Goal: Entertainment & Leisure: Consume media (video, audio)

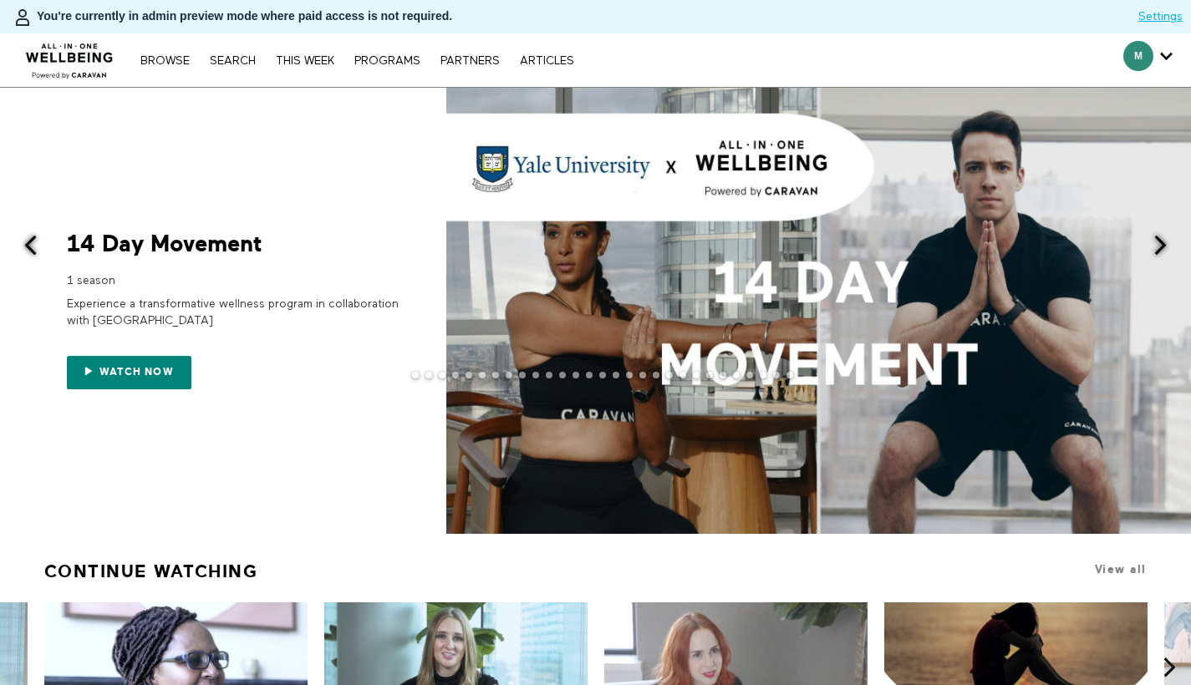
click at [1168, 253] on span at bounding box center [1160, 245] width 21 height 21
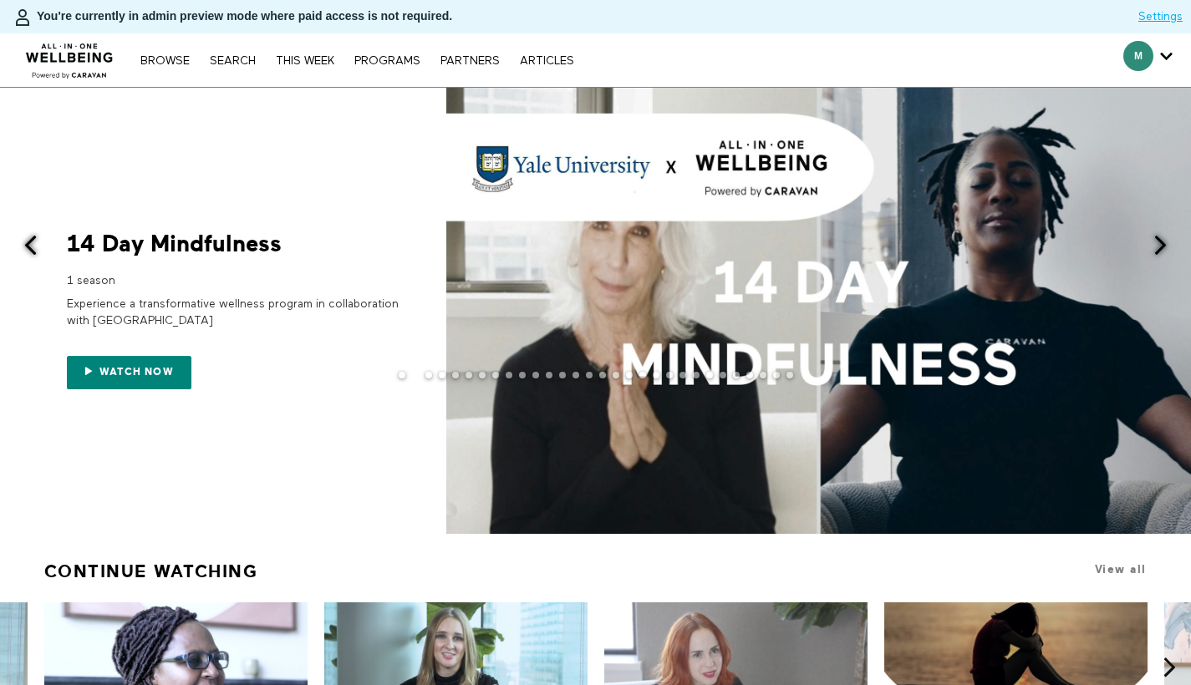
click at [1162, 251] on span at bounding box center [1160, 245] width 21 height 21
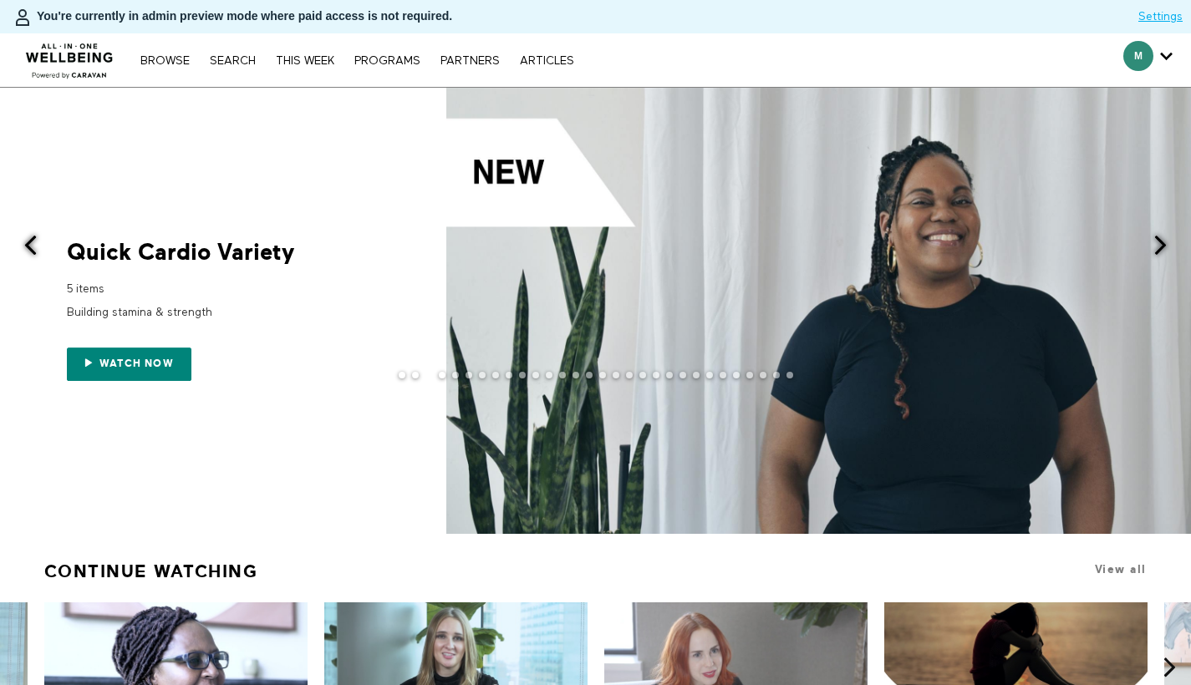
click at [1161, 251] on span at bounding box center [1160, 245] width 21 height 21
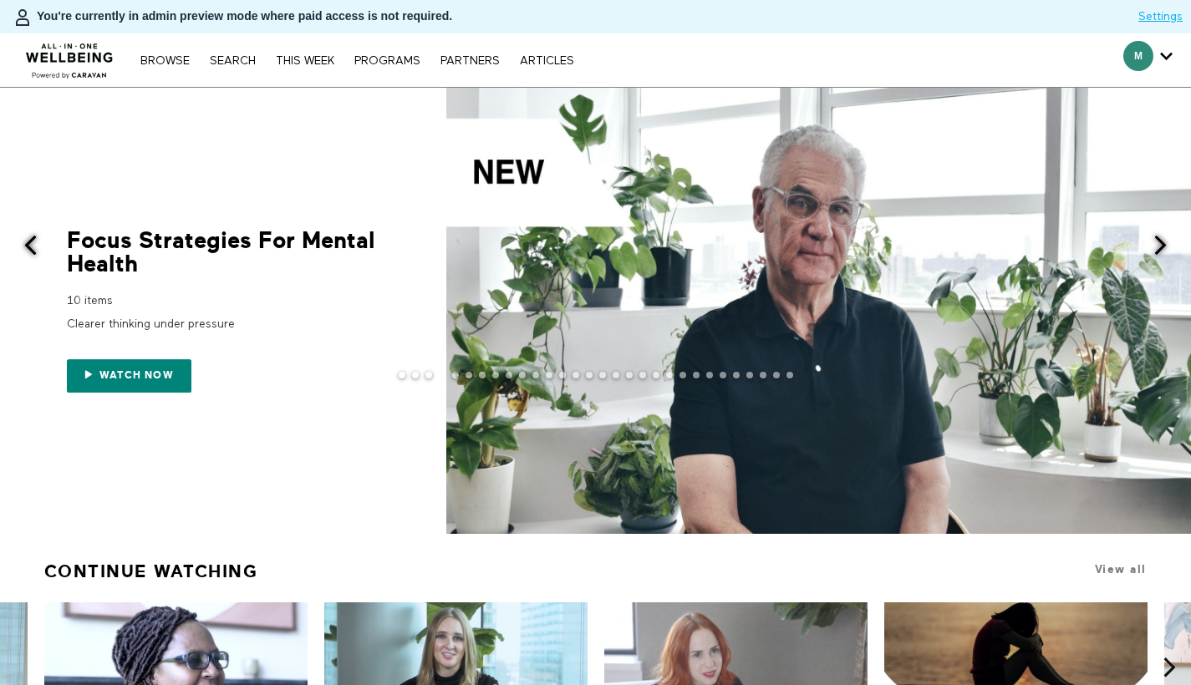
click at [1161, 251] on span at bounding box center [1160, 245] width 21 height 21
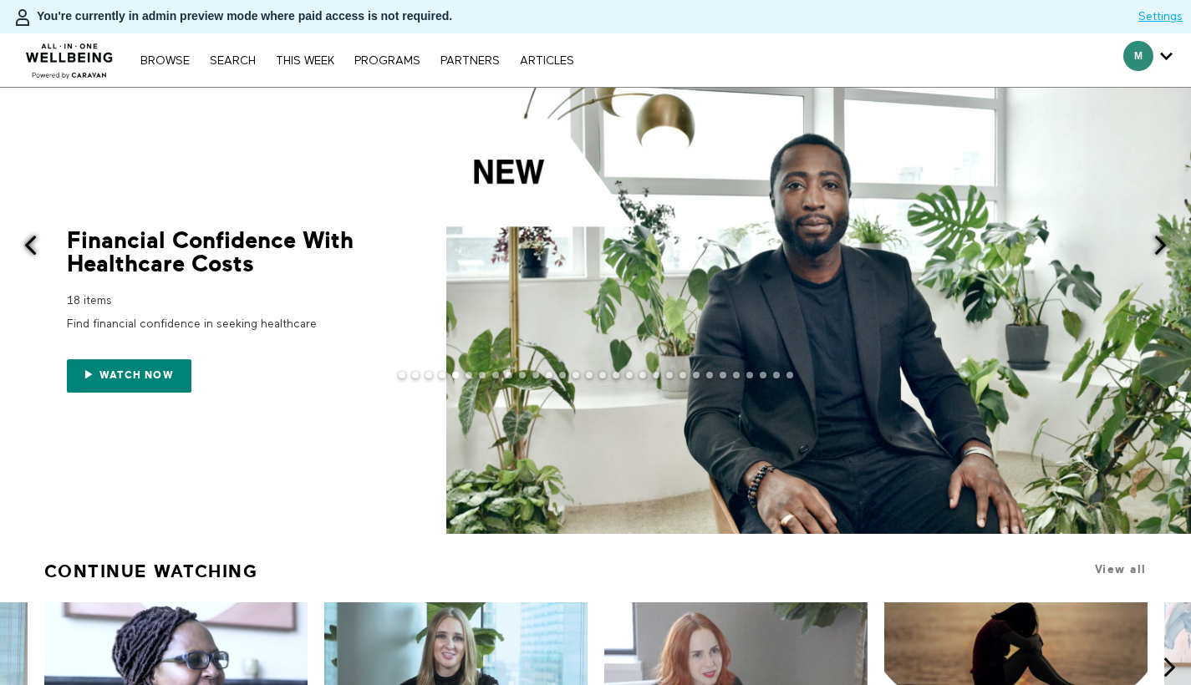
click at [1161, 251] on span at bounding box center [1160, 245] width 21 height 21
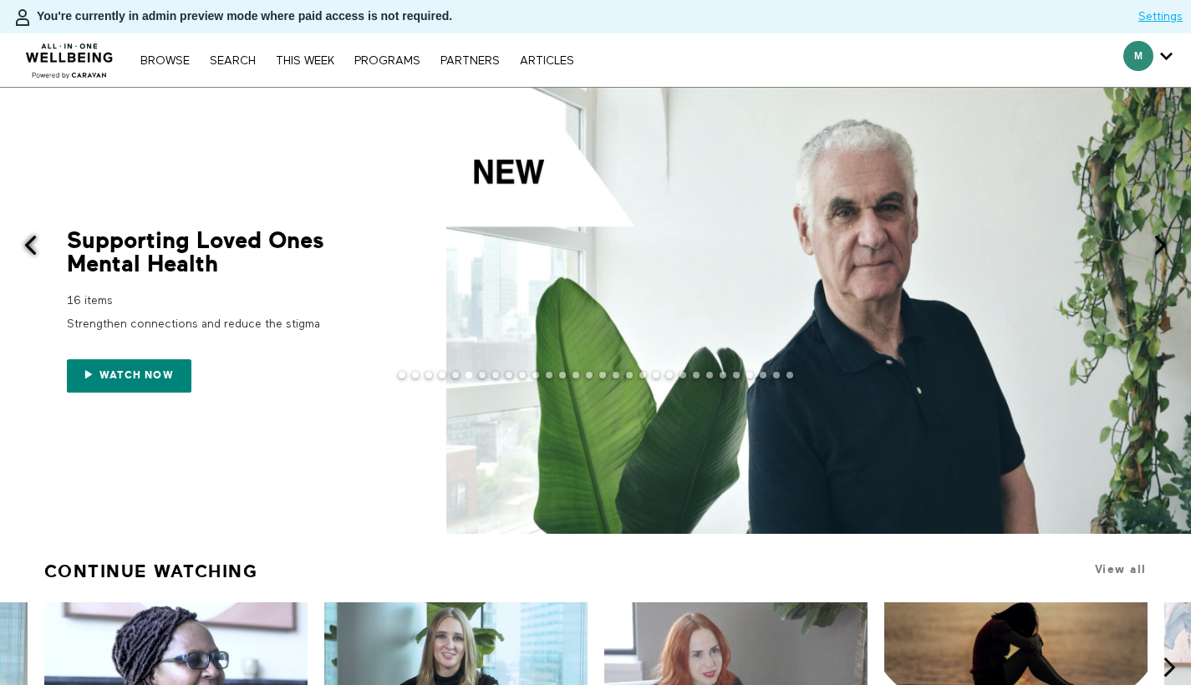
click at [24, 246] on span at bounding box center [30, 245] width 21 height 21
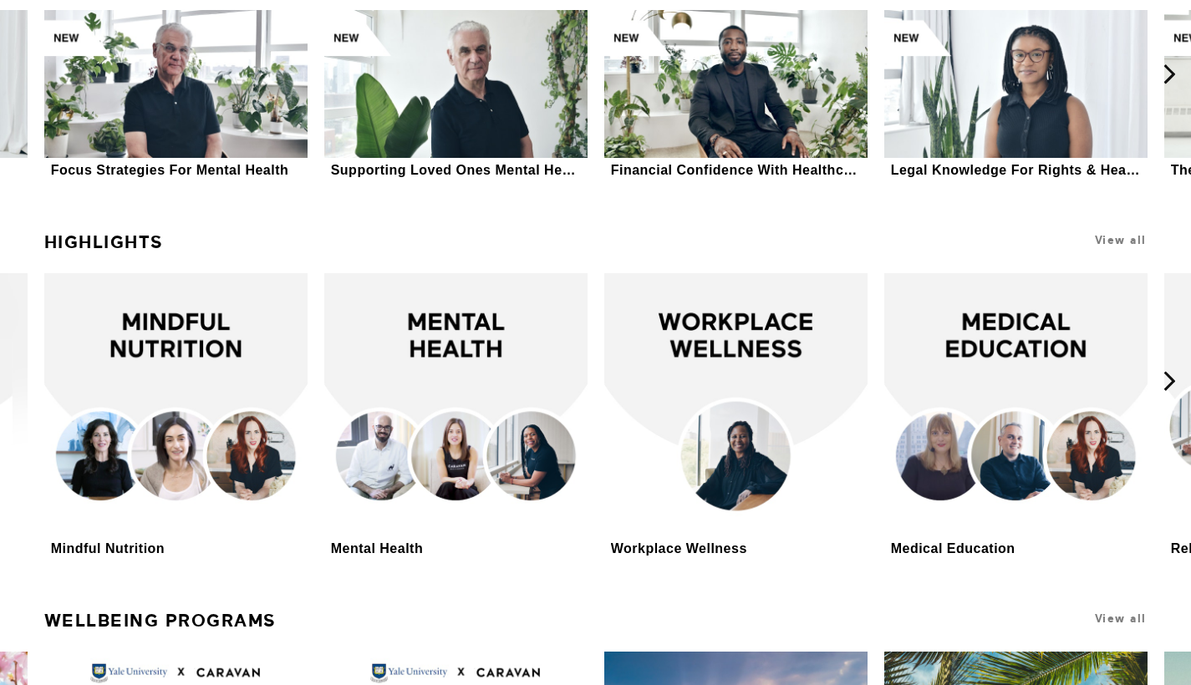
scroll to position [3290, 0]
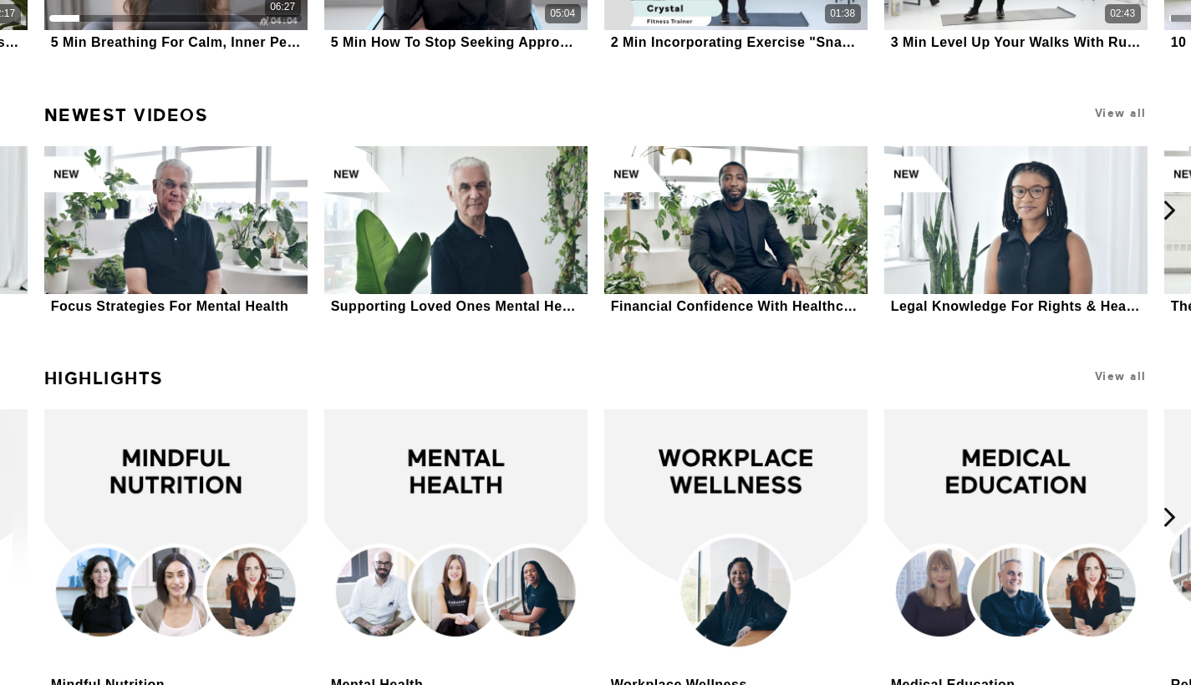
click at [105, 116] on link "Newest Videos" at bounding box center [126, 115] width 165 height 35
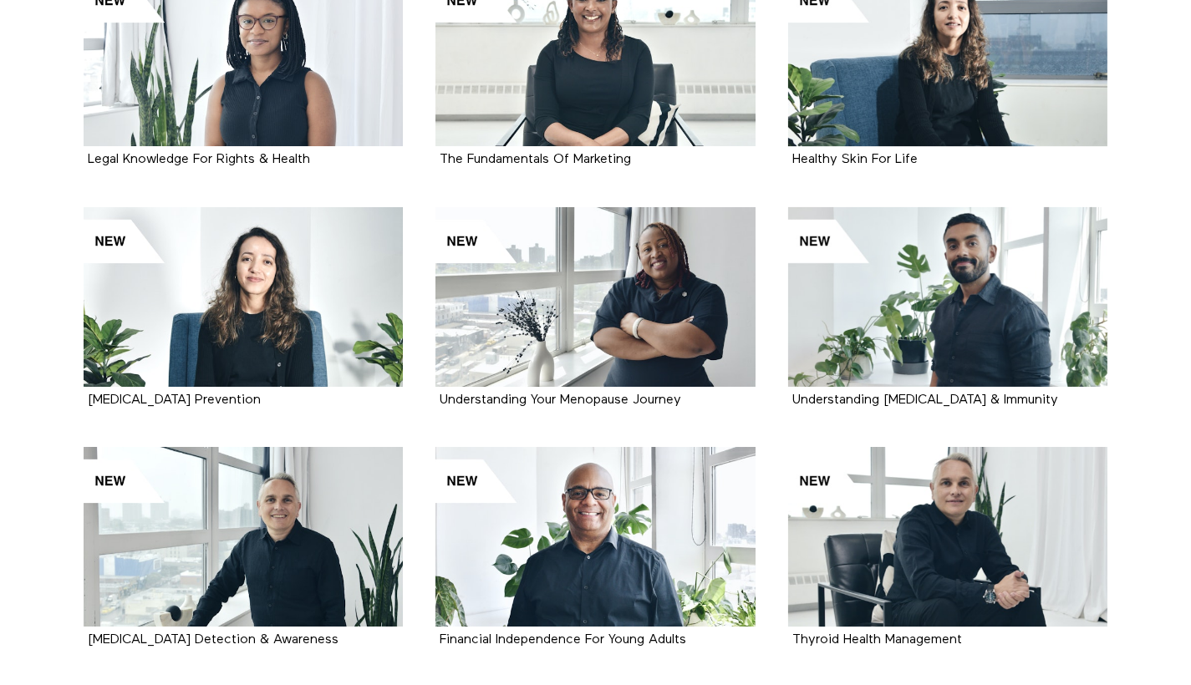
scroll to position [812, 0]
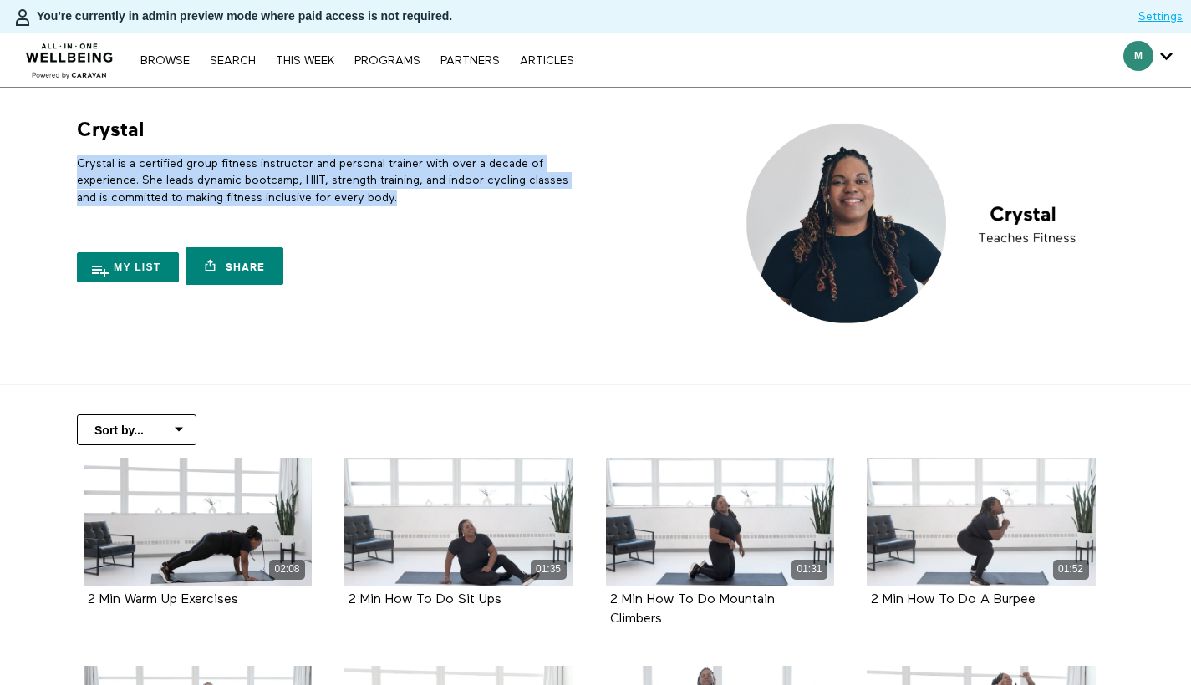
drag, startPoint x: 407, startPoint y: 195, endPoint x: 68, endPoint y: 168, distance: 340.4
click at [68, 168] on div "Crystal Crystal is a certified group fitness instructor and personal trainer wi…" at bounding box center [328, 205] width 522 height 176
copy p "Crystal is a certified group fitness instructor and personal trainer with over …"
